Goal: Task Accomplishment & Management: Manage account settings

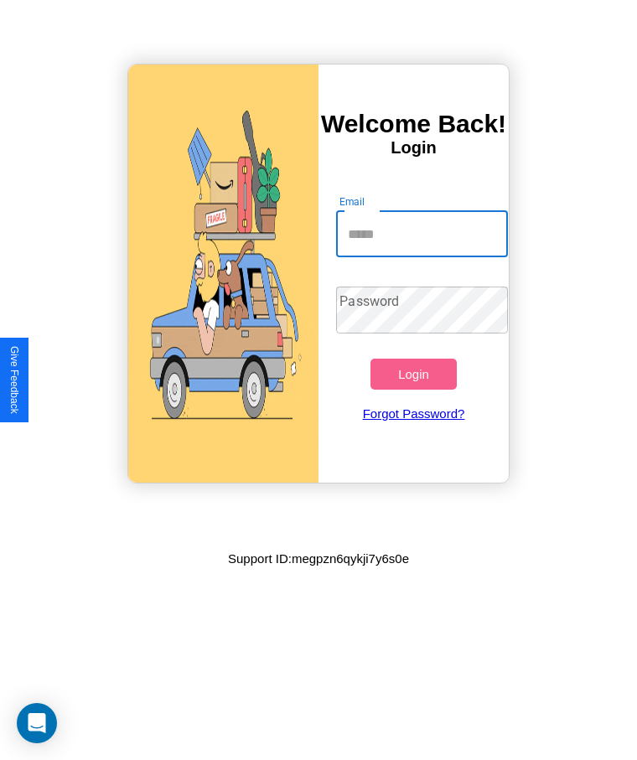
click at [421, 234] on input "Email" at bounding box center [421, 233] width 171 height 47
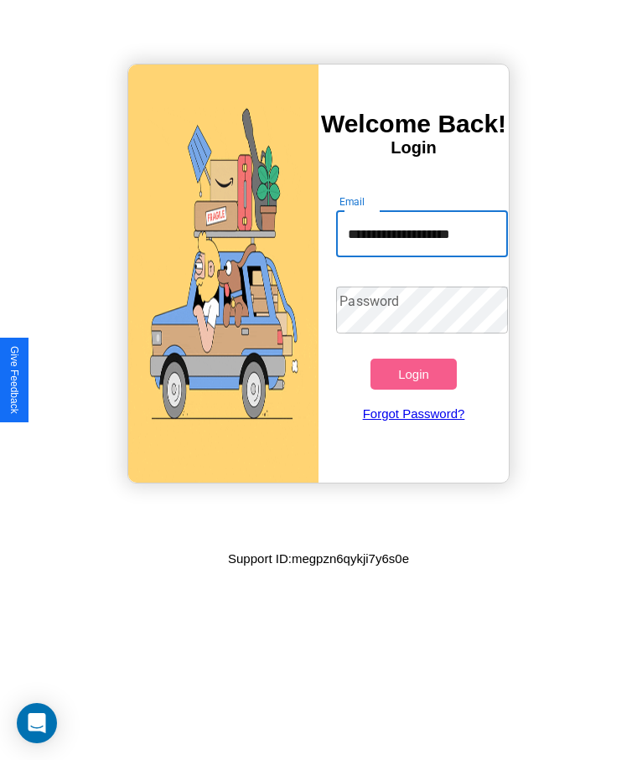
scroll to position [0, 6]
type input "**********"
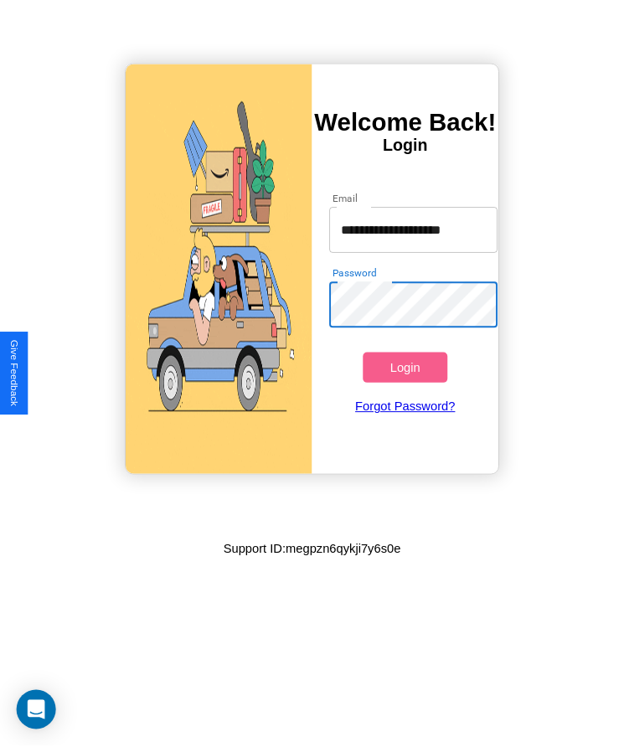
scroll to position [0, 0]
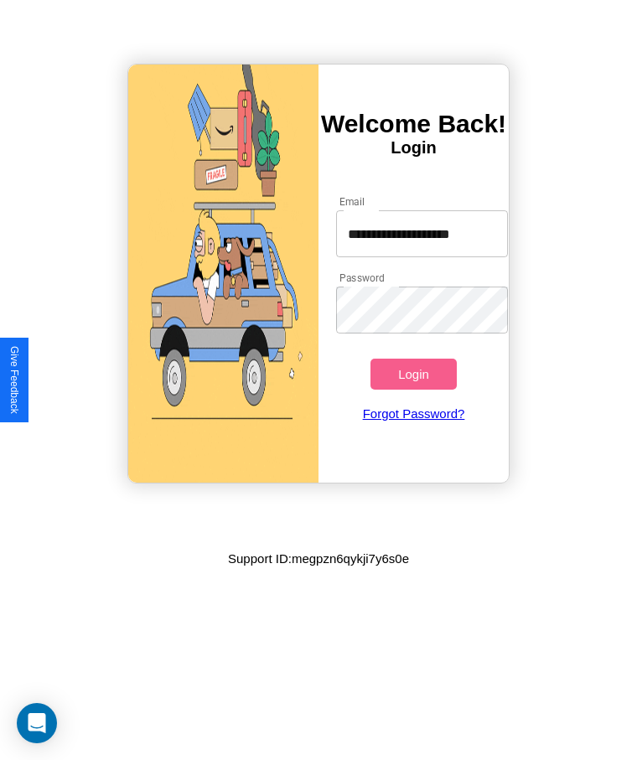
click at [413, 374] on button "Login" at bounding box center [412, 374] width 85 height 31
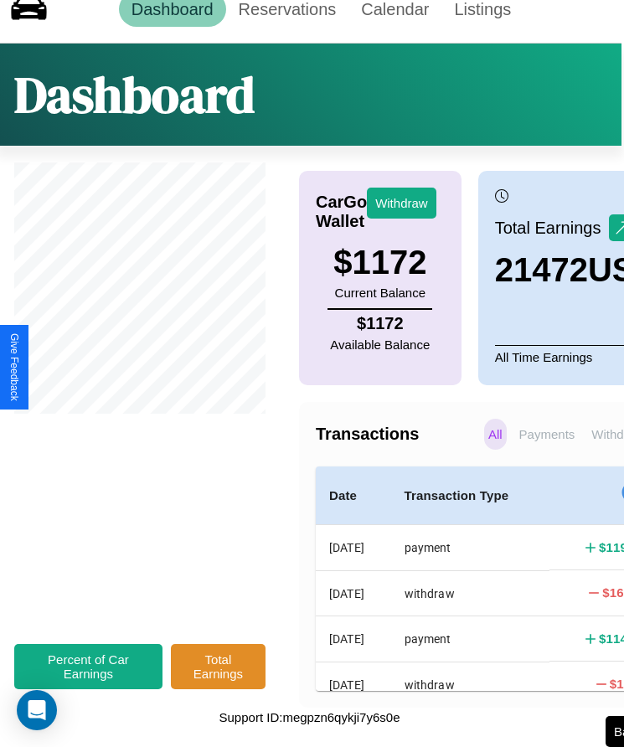
scroll to position [39, 3]
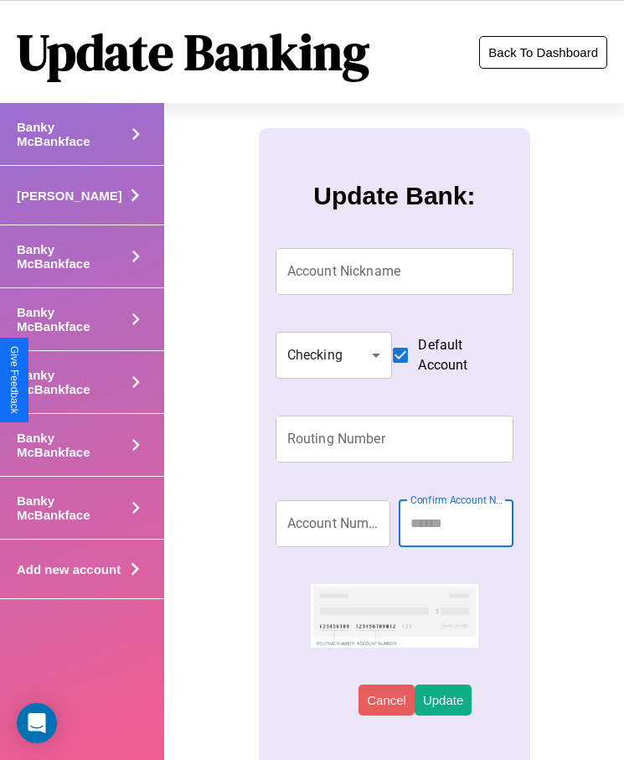
click at [543, 52] on button "Back To Dashboard" at bounding box center [543, 52] width 128 height 33
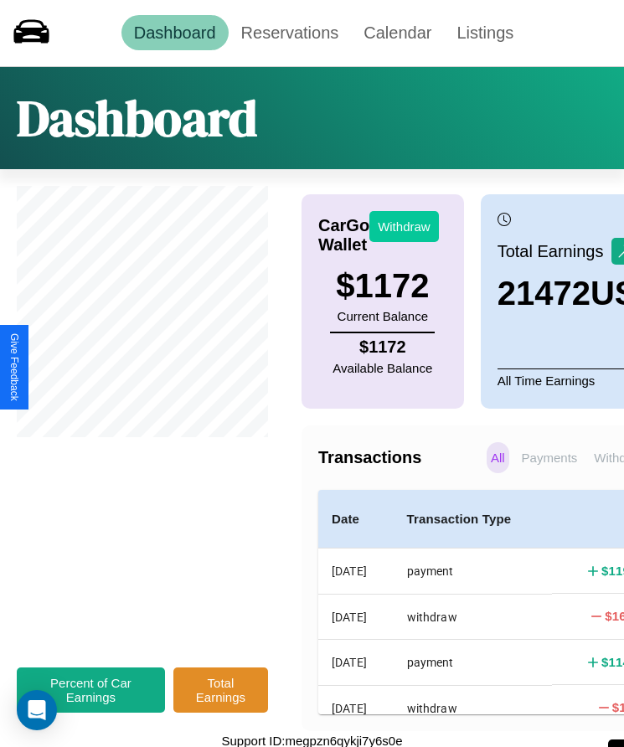
click at [404, 226] on button "Withdraw" at bounding box center [404, 226] width 70 height 31
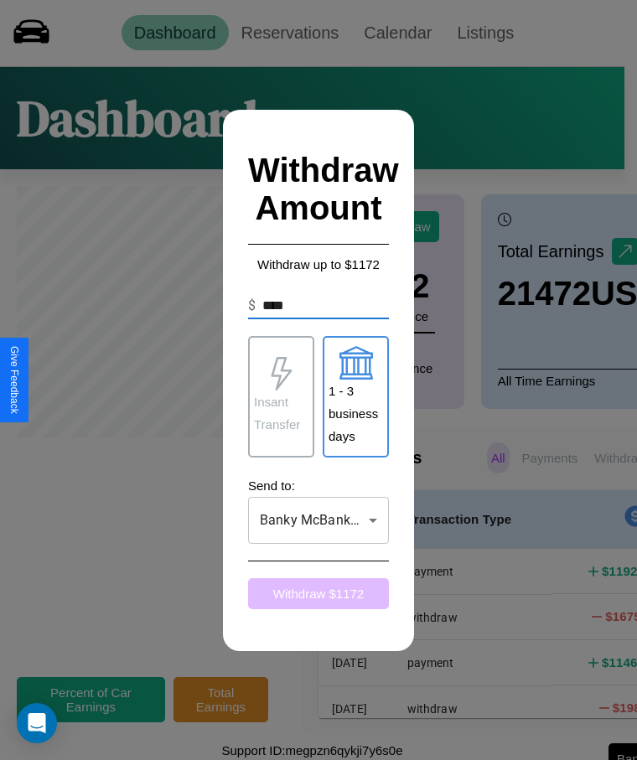
click at [318, 593] on button "Withdraw $ 1172" at bounding box center [318, 593] width 141 height 31
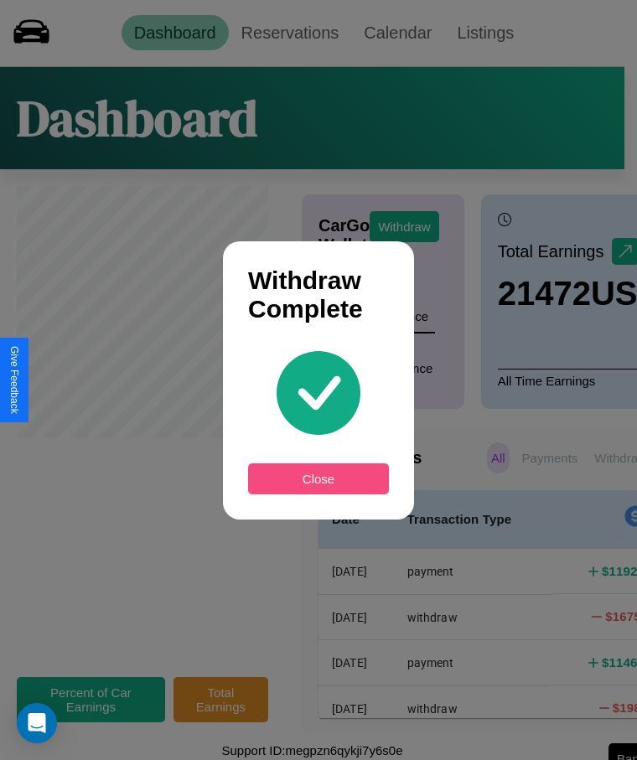
click at [318, 478] on button "Close" at bounding box center [318, 478] width 141 height 31
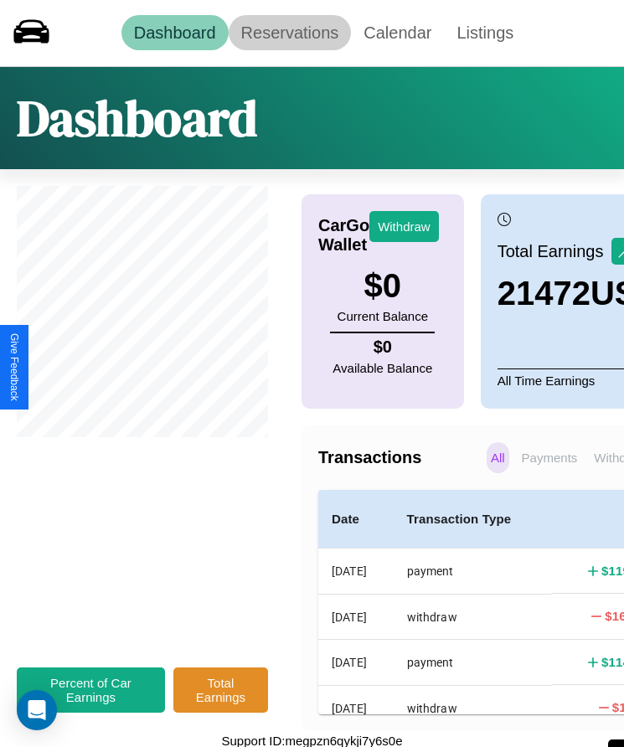
click at [289, 33] on link "Reservations" at bounding box center [290, 32] width 123 height 35
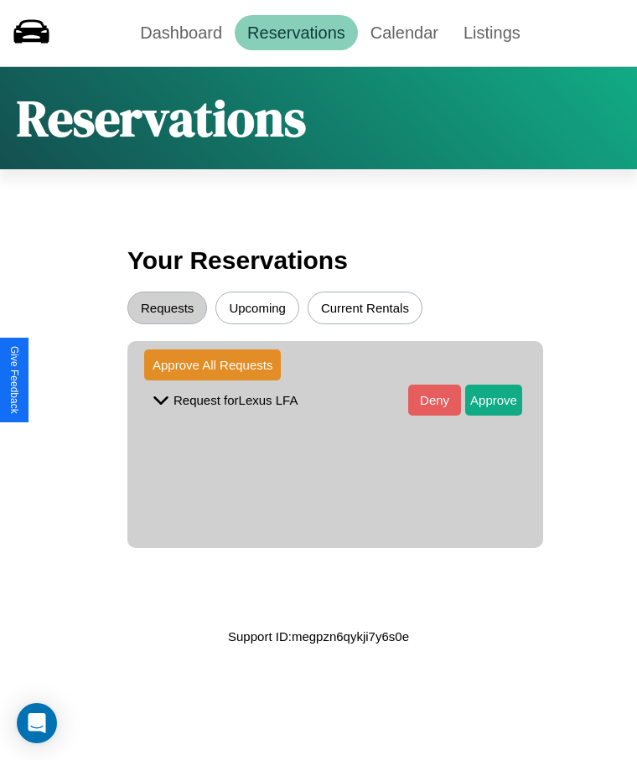
click at [364, 307] on button "Current Rentals" at bounding box center [364, 308] width 115 height 33
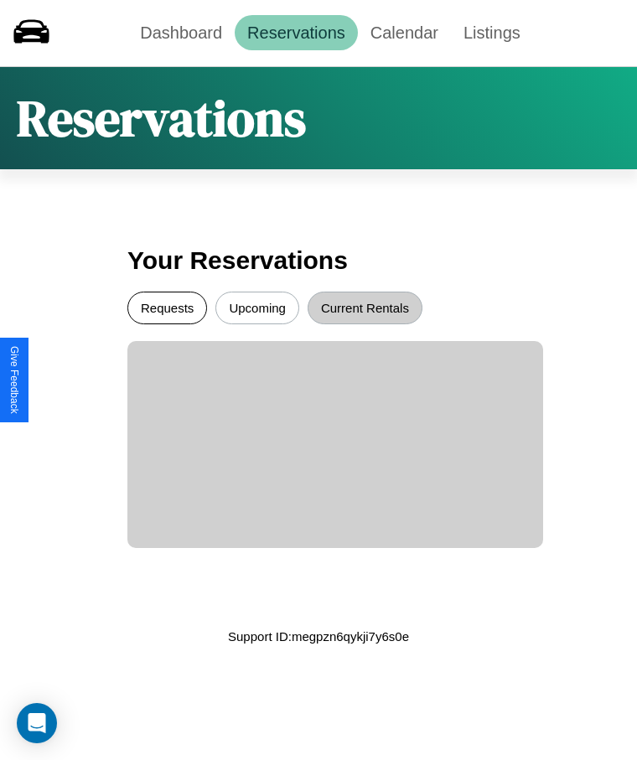
click at [167, 307] on button "Requests" at bounding box center [167, 308] width 80 height 33
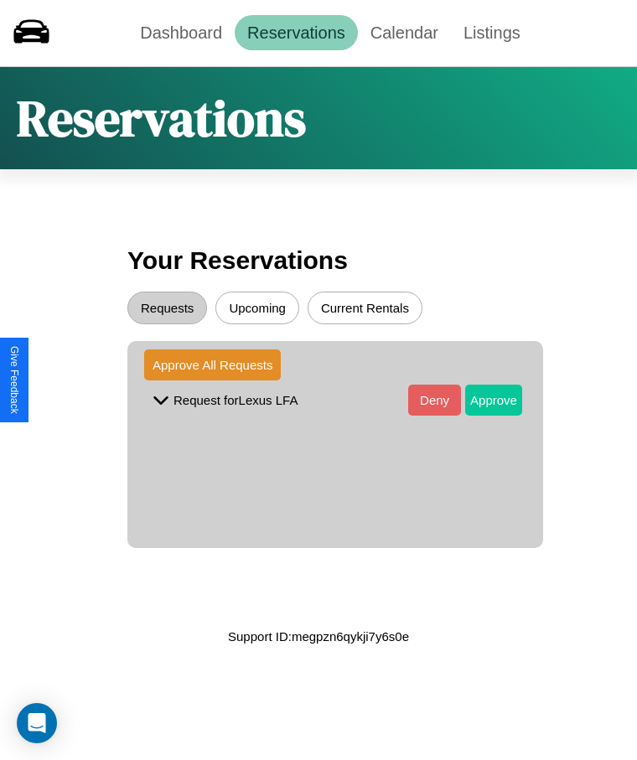
click at [481, 400] on button "Approve" at bounding box center [493, 400] width 57 height 31
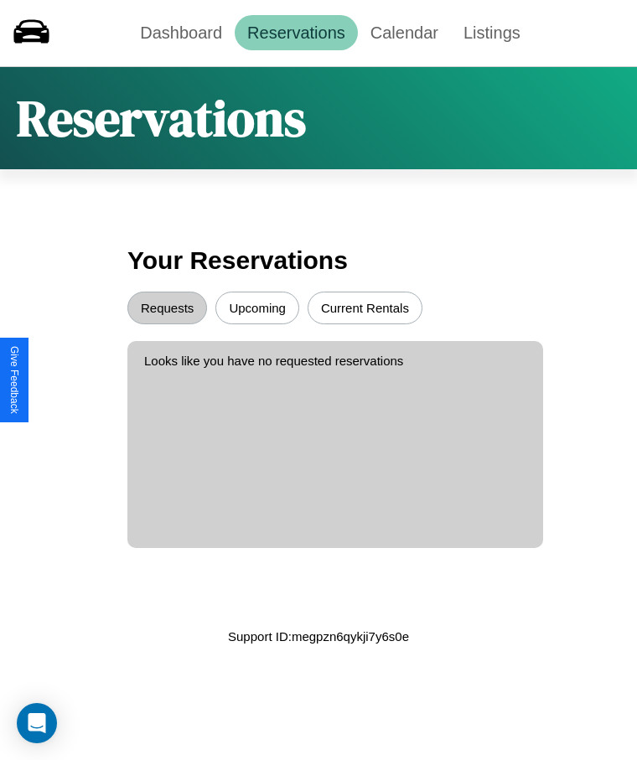
click at [257, 307] on button "Upcoming" at bounding box center [257, 308] width 84 height 33
